Goal: Task Accomplishment & Management: Complete application form

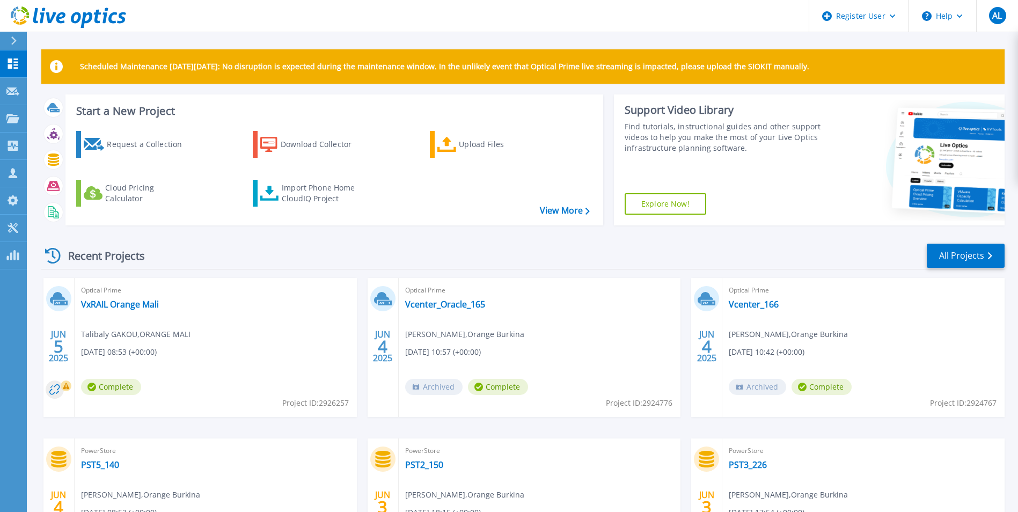
click at [234, 237] on div "Recent Projects All Projects JUN 5 2025 Optical Prime VxRAIL Orange Mali Taliba…" at bounding box center [522, 420] width 963 height 373
click at [132, 146] on div "Request a Collection" at bounding box center [150, 144] width 86 height 21
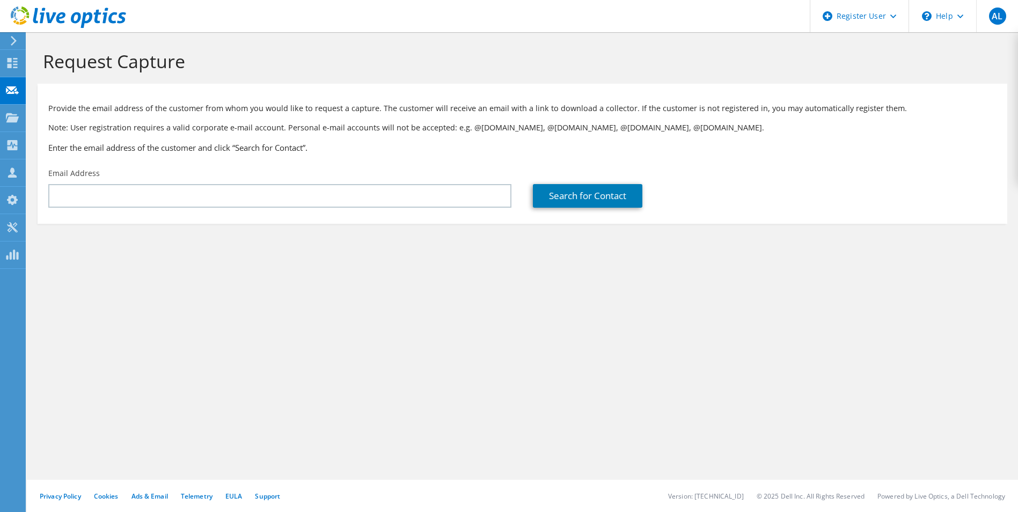
click at [138, 161] on div "Provide the email address of the customer from whom you would like to request a…" at bounding box center [522, 126] width 969 height 74
click at [894, 177] on div "Search for Contact" at bounding box center [764, 188] width 484 height 50
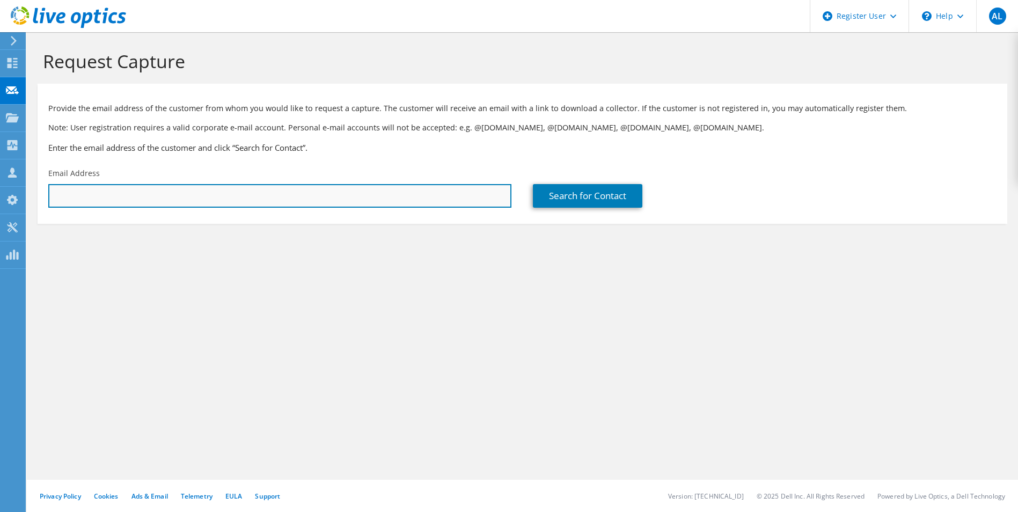
click at [253, 200] on input "text" at bounding box center [279, 196] width 463 height 24
paste input "[EMAIL_ADDRESS][DOMAIN_NAME]"
type input "[EMAIL_ADDRESS][DOMAIN_NAME]"
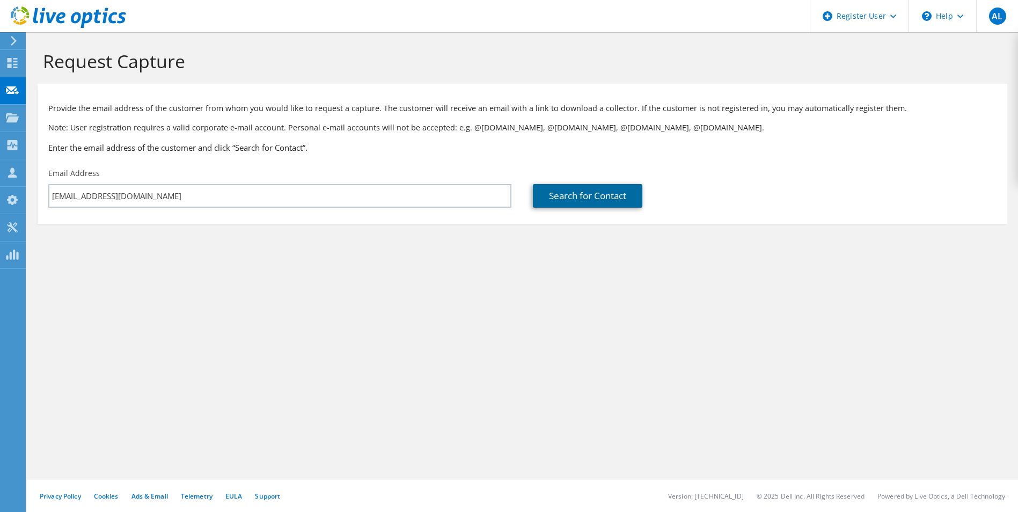
click at [583, 199] on link "Search for Contact" at bounding box center [587, 196] width 109 height 24
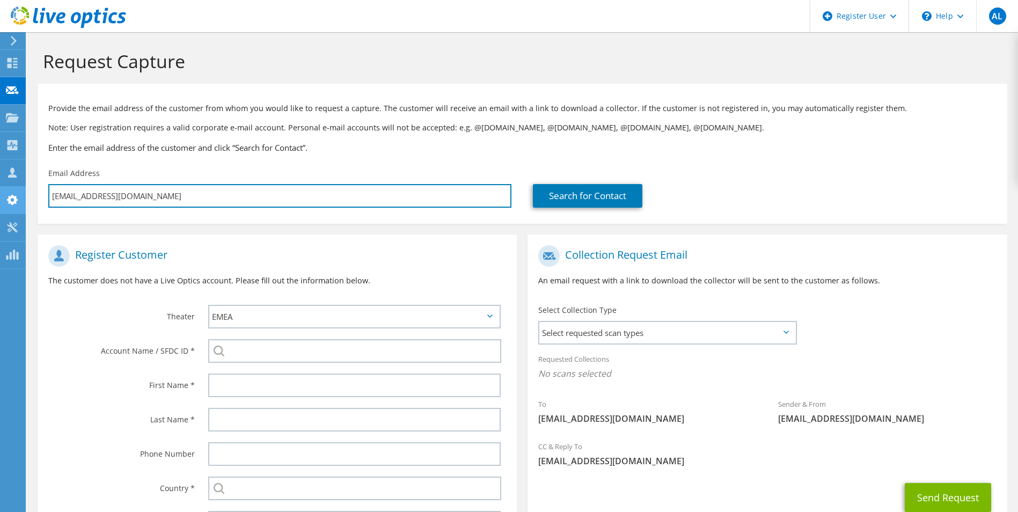
drag, startPoint x: 35, startPoint y: 192, endPoint x: 3, endPoint y: 191, distance: 32.2
click at [3, 191] on div "AL Dell User [PERSON_NAME] [EMAIL_ADDRESS][DOMAIN_NAME] Dell My Profile Log Out…" at bounding box center [509, 304] width 1018 height 609
click at [178, 196] on input "[EMAIL_ADDRESS][DOMAIN_NAME]" at bounding box center [279, 196] width 463 height 24
drag, startPoint x: 123, startPoint y: 199, endPoint x: 45, endPoint y: 192, distance: 78.6
click at [46, 192] on div "Email Address [EMAIL_ADDRESS][DOMAIN_NAME]" at bounding box center [280, 188] width 484 height 50
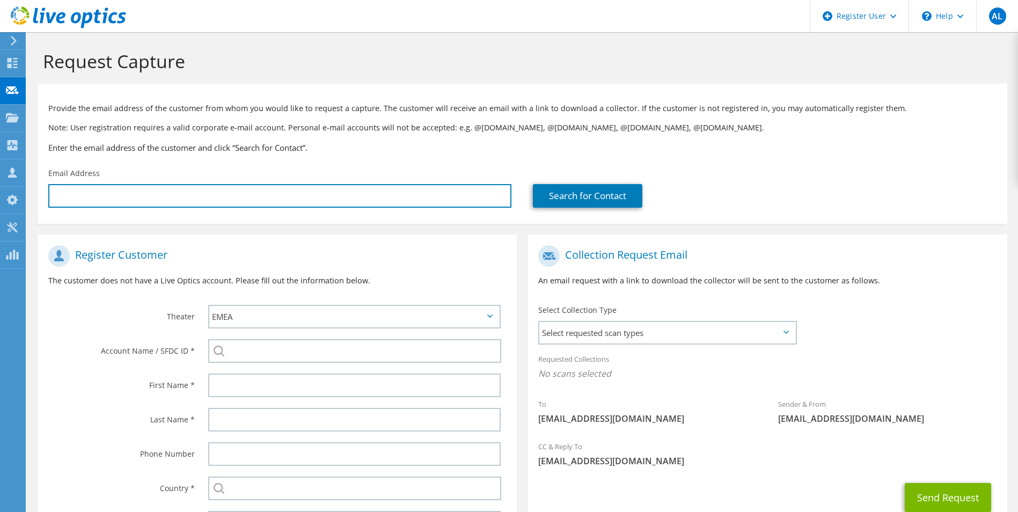
type input "Select"
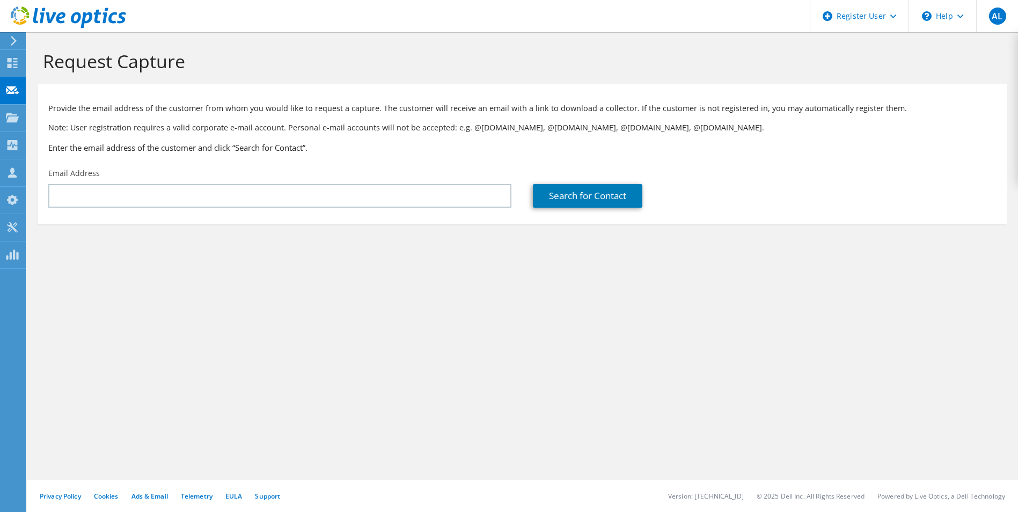
click at [865, 292] on div "Request Capture Provide the email address of the customer from whom you would l…" at bounding box center [522, 272] width 991 height 480
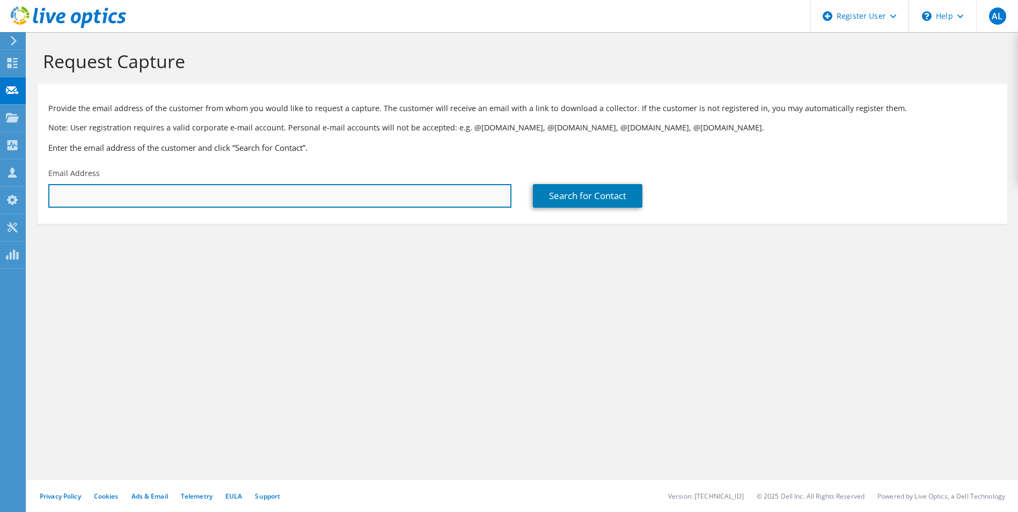
click at [193, 197] on input "text" at bounding box center [279, 196] width 463 height 24
paste input "[PERSON_NAME] <[EMAIL_ADDRESS][DOMAIN_NAME]>"
drag, startPoint x: 123, startPoint y: 196, endPoint x: 25, endPoint y: 198, distance: 98.2
click at [26, 198] on div "AL Dell User [PERSON_NAME] [EMAIL_ADDRESS][DOMAIN_NAME] Dell My Profile Log Out…" at bounding box center [509, 256] width 1018 height 512
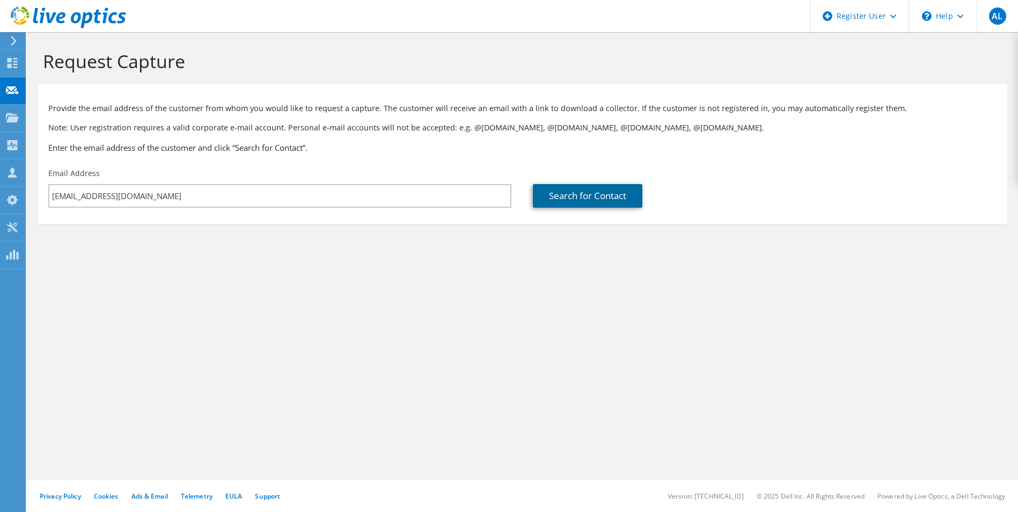
click at [589, 195] on link "Search for Contact" at bounding box center [587, 196] width 109 height 24
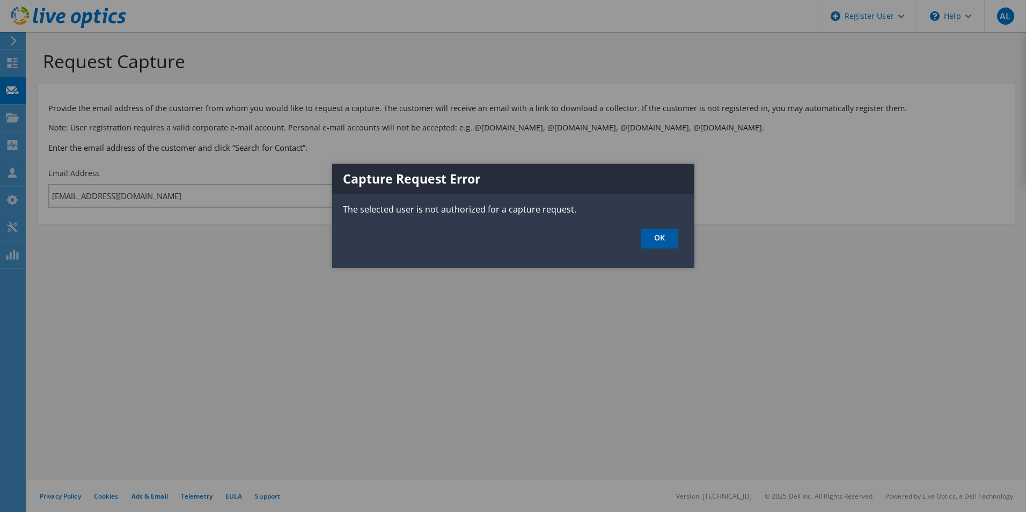
click at [667, 238] on link "OK" at bounding box center [660, 239] width 38 height 20
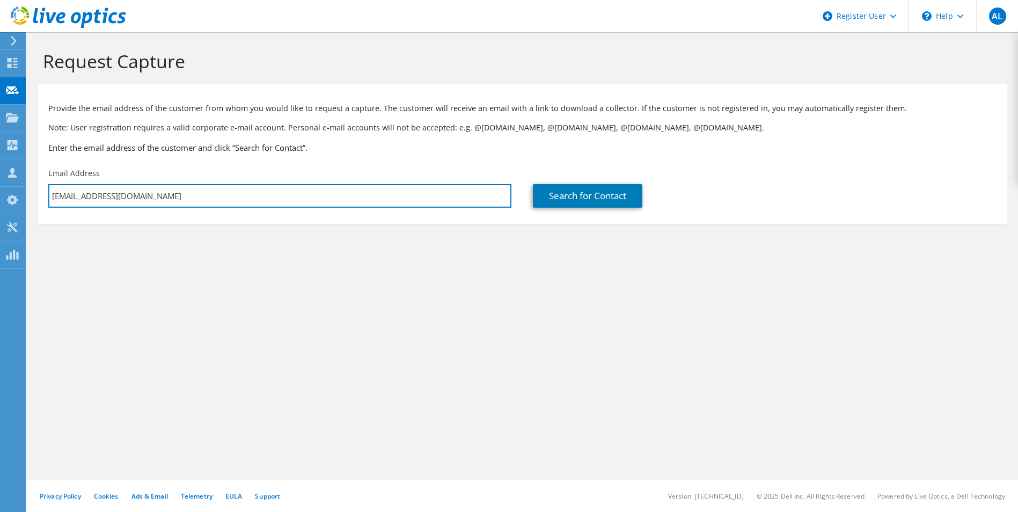
drag, startPoint x: 188, startPoint y: 196, endPoint x: 42, endPoint y: 204, distance: 145.6
click at [42, 204] on div "Email Address [EMAIL_ADDRESS][DOMAIN_NAME]" at bounding box center [280, 188] width 484 height 50
paste input "[PERSON_NAME] <[PERSON_NAME][EMAIL_ADDRESS][DOMAIN_NAME]>"
drag, startPoint x: 105, startPoint y: 197, endPoint x: 24, endPoint y: 193, distance: 81.6
click at [26, 194] on div "AL Dell User [PERSON_NAME] [EMAIL_ADDRESS][DOMAIN_NAME] Dell My Profile Log Out…" at bounding box center [509, 256] width 1018 height 512
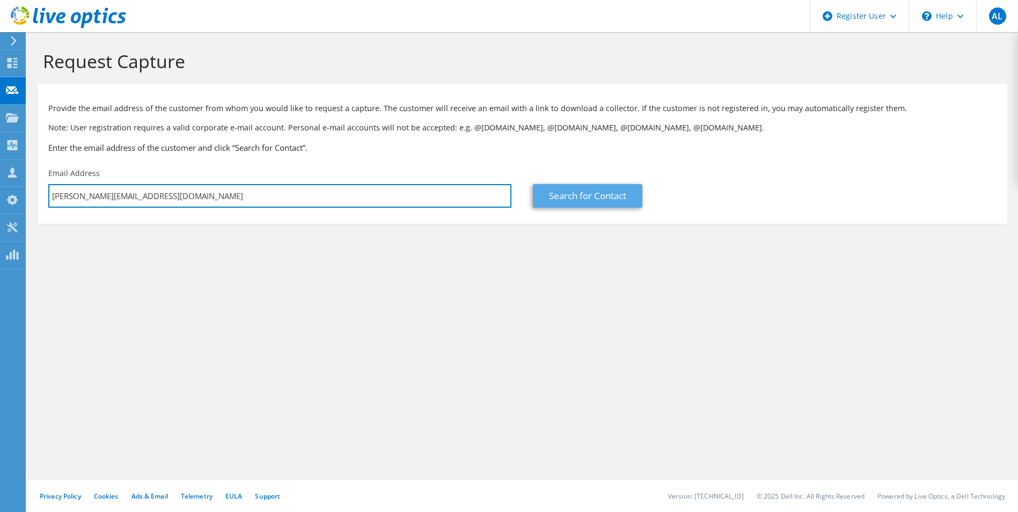
type input "[PERSON_NAME][EMAIL_ADDRESS][DOMAIN_NAME]"
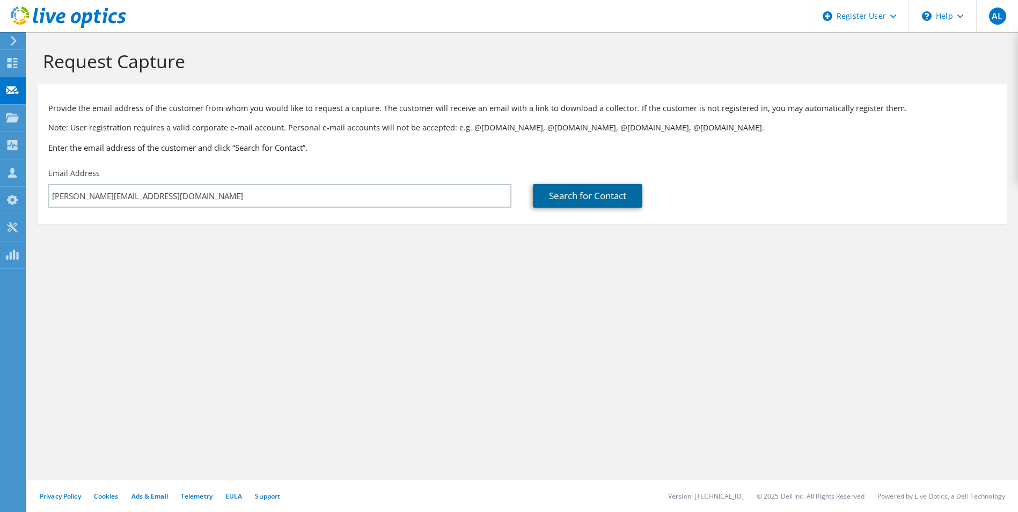
click at [615, 190] on link "Search for Contact" at bounding box center [587, 196] width 109 height 24
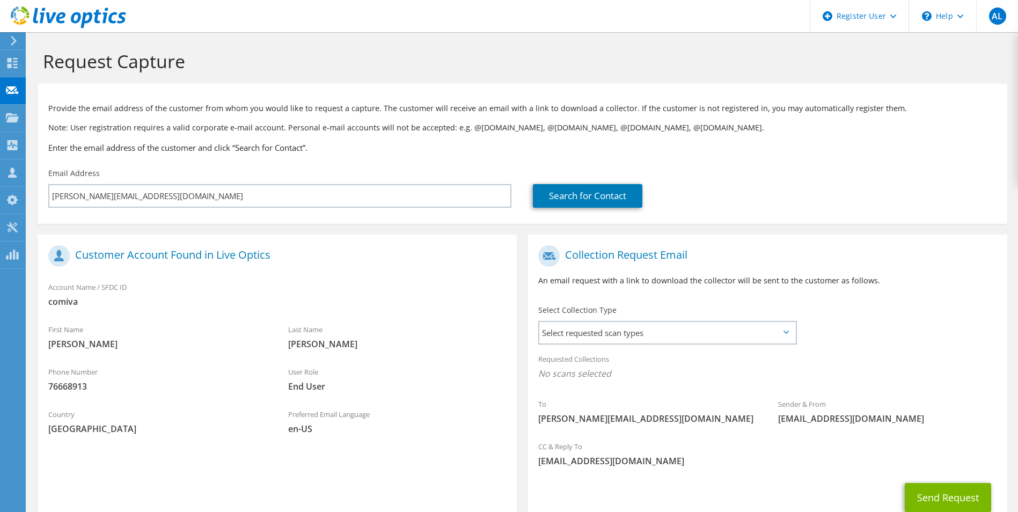
click at [523, 252] on div "Collection Request Email An email request with a link to download the collector…" at bounding box center [767, 386] width 490 height 304
click at [750, 62] on h1 "Request Capture" at bounding box center [519, 61] width 953 height 23
